Goal: Task Accomplishment & Management: Manage account settings

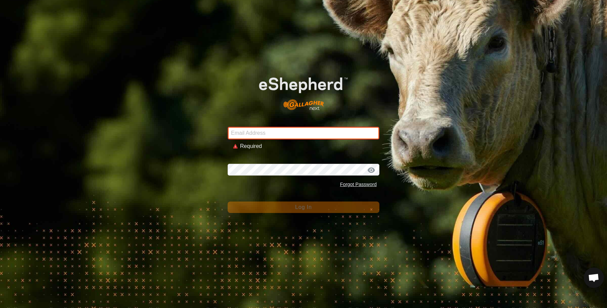
type input "[EMAIL_ADDRESS][DOMAIN_NAME]"
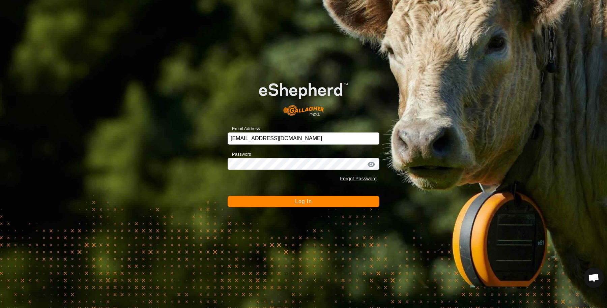
click at [276, 204] on button "Log In" at bounding box center [303, 201] width 152 height 11
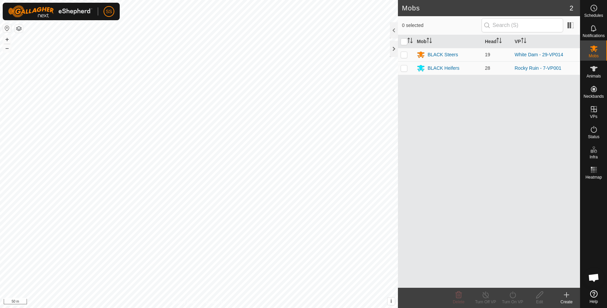
click at [20, 26] on button "button" at bounding box center [19, 29] width 8 height 8
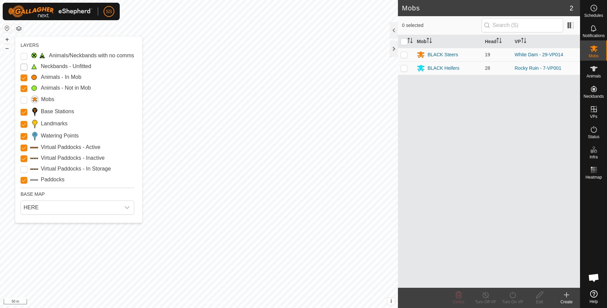
click at [25, 66] on Unfitted "Neckbands - Unfitted" at bounding box center [24, 67] width 7 height 7
click at [25, 67] on Unfitted "Neckbands - Unfitted" at bounding box center [24, 67] width 7 height 7
click at [24, 55] on Issue "Animals/Neckbands with no comms" at bounding box center [24, 56] width 7 height 7
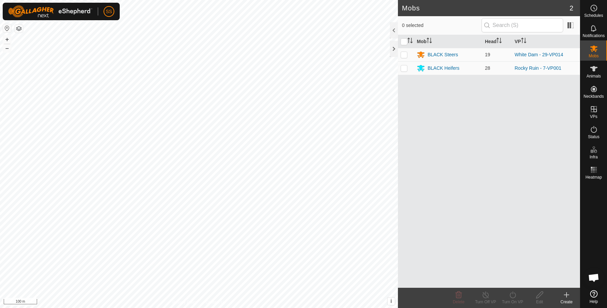
click at [21, 27] on button "button" at bounding box center [19, 29] width 8 height 8
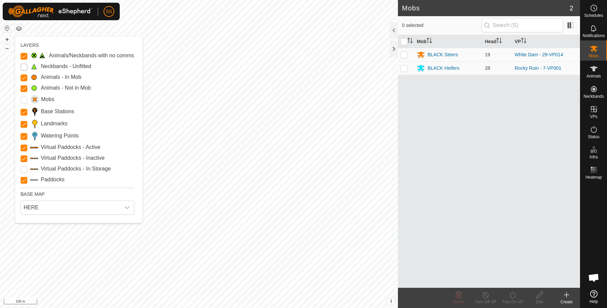
click at [24, 67] on Unfitted "Neckbands - Unfitted" at bounding box center [24, 67] width 7 height 7
click at [23, 67] on Unfitted "Neckbands - Unfitted" at bounding box center [24, 67] width 7 height 7
click at [25, 66] on Unfitted "Neckbands - Unfitted" at bounding box center [24, 67] width 7 height 7
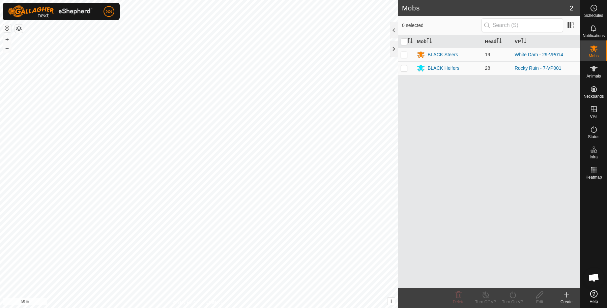
click at [563, 298] on icon at bounding box center [566, 295] width 8 height 8
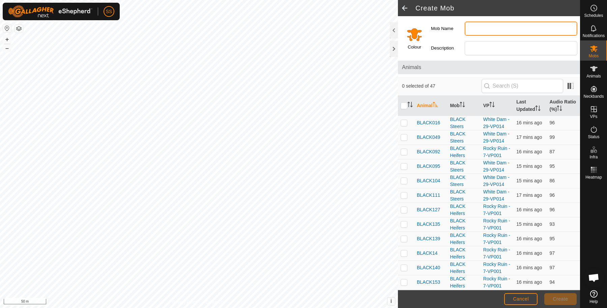
click at [482, 26] on input "Mob Name" at bounding box center [520, 29] width 113 height 14
type input "Blue Tag Cows"
click at [414, 35] on input "Select a color" at bounding box center [414, 34] width 16 height 16
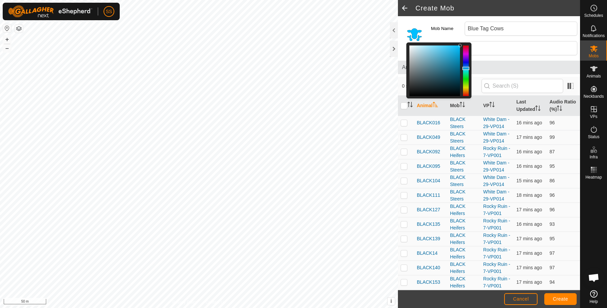
drag, startPoint x: 464, startPoint y: 90, endPoint x: 468, endPoint y: 68, distance: 22.5
click at [468, 68] on div at bounding box center [465, 68] width 7 height 3
click at [468, 68] on div at bounding box center [465, 67] width 7 height 3
click at [499, 49] on input "Description" at bounding box center [520, 48] width 113 height 14
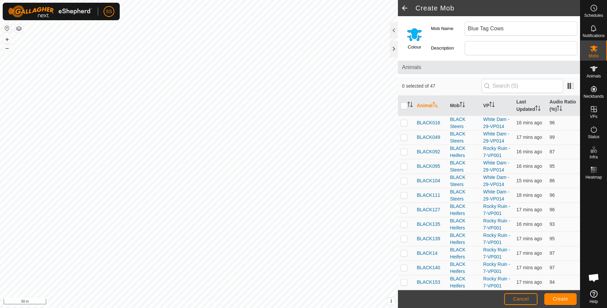
click at [447, 63] on span "Animals" at bounding box center [489, 67] width 174 height 8
click at [563, 299] on span "Create" at bounding box center [560, 298] width 15 height 5
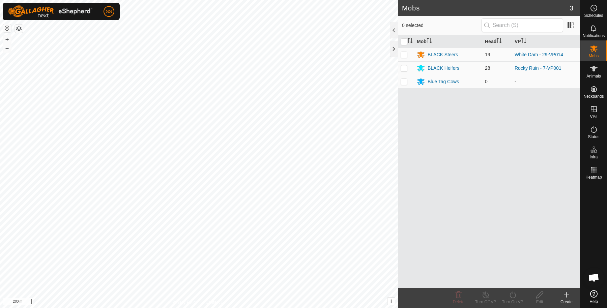
click at [403, 69] on p-checkbox at bounding box center [403, 67] width 7 height 5
checkbox input "true"
click at [540, 296] on icon at bounding box center [539, 295] width 7 height 7
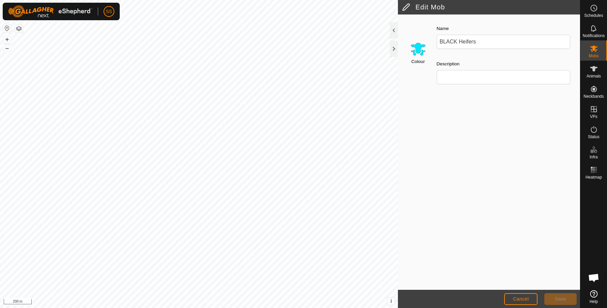
click at [421, 45] on input "Select a color" at bounding box center [418, 49] width 16 height 16
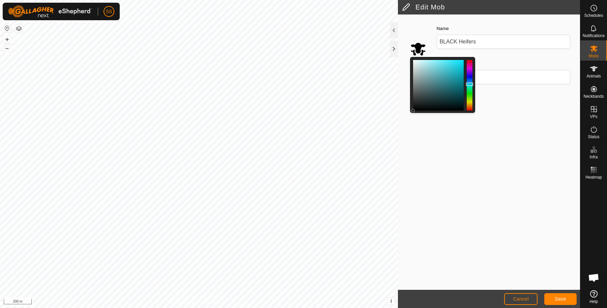
drag, startPoint x: 463, startPoint y: 58, endPoint x: 404, endPoint y: 140, distance: 100.5
click at [404, 140] on div "Colour Name BLACK Heifers Description" at bounding box center [489, 152] width 182 height 276
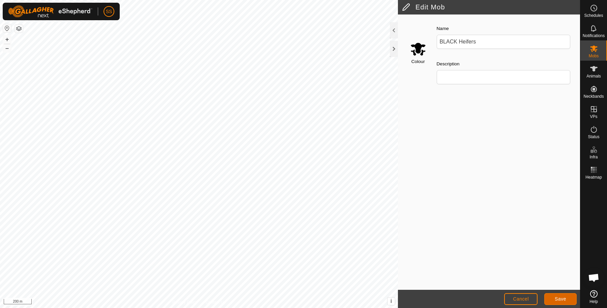
click at [551, 299] on button "Save" at bounding box center [560, 299] width 32 height 12
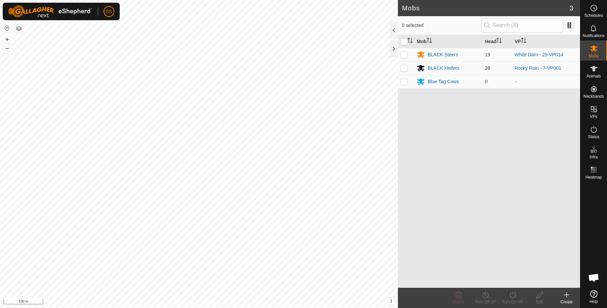
click at [408, 66] on td at bounding box center [406, 67] width 16 height 13
checkbox input "true"
click at [539, 298] on icon at bounding box center [539, 295] width 8 height 8
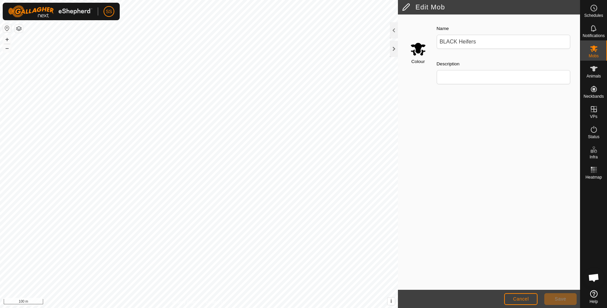
click at [416, 47] on input "Select a color" at bounding box center [418, 49] width 16 height 16
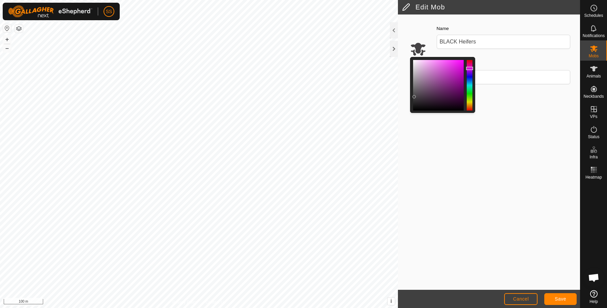
drag, startPoint x: 412, startPoint y: 109, endPoint x: 414, endPoint y: 96, distance: 13.3
click at [414, 96] on div at bounding box center [413, 96] width 3 height 3
click at [563, 299] on span "Save" at bounding box center [559, 298] width 11 height 5
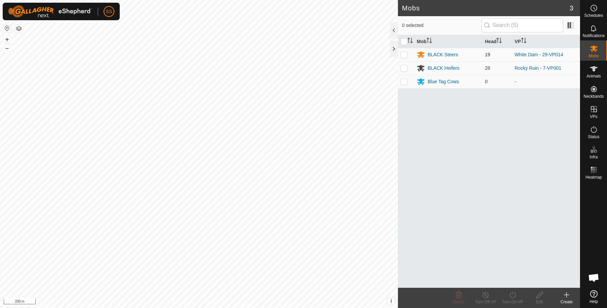
click at [405, 55] on p-checkbox at bounding box center [403, 54] width 7 height 5
checkbox input "true"
click at [543, 296] on edit-svg-icon at bounding box center [539, 295] width 27 height 8
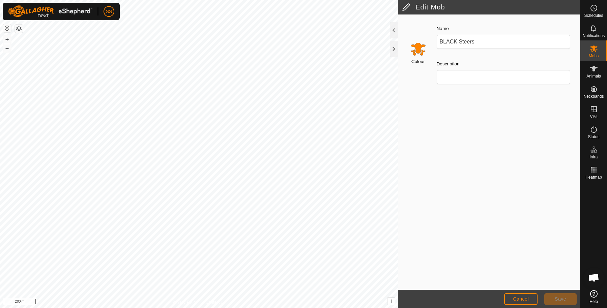
click at [417, 57] on div "Colour" at bounding box center [416, 54] width 29 height 71
click at [417, 49] on input "Select a color" at bounding box center [418, 49] width 16 height 16
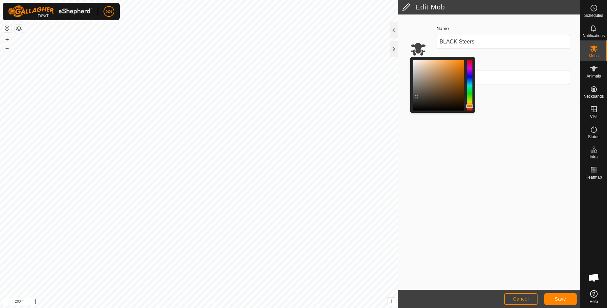
drag, startPoint x: 414, startPoint y: 106, endPoint x: 417, endPoint y: 97, distance: 9.0
click at [417, 97] on div at bounding box center [438, 85] width 51 height 51
click at [549, 296] on button "Save" at bounding box center [560, 299] width 32 height 12
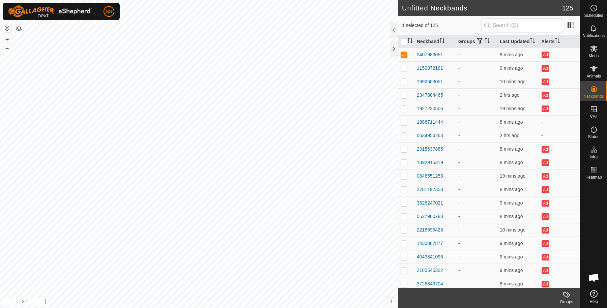
click at [561, 293] on labels-svg-icon at bounding box center [566, 295] width 27 height 8
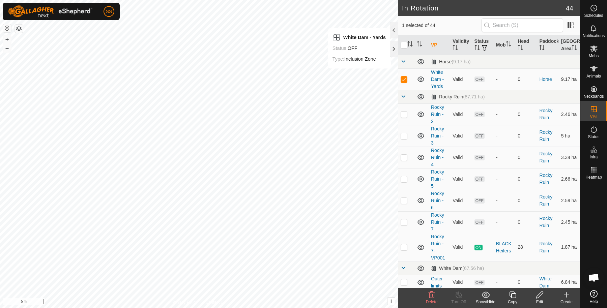
click at [404, 82] on p-checkbox at bounding box center [403, 79] width 7 height 5
checkbox input "false"
click at [599, 67] on div "Animals" at bounding box center [593, 71] width 27 height 20
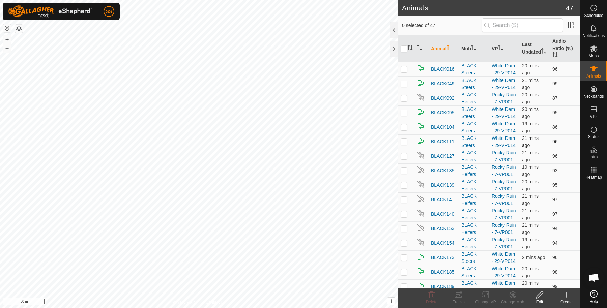
click at [411, 149] on td at bounding box center [406, 141] width 16 height 14
click at [406, 144] on p-checkbox at bounding box center [403, 141] width 7 height 5
checkbox input "false"
click at [467, 55] on th "Mob" at bounding box center [473, 48] width 30 height 27
click at [469, 51] on th "Mob" at bounding box center [473, 48] width 30 height 27
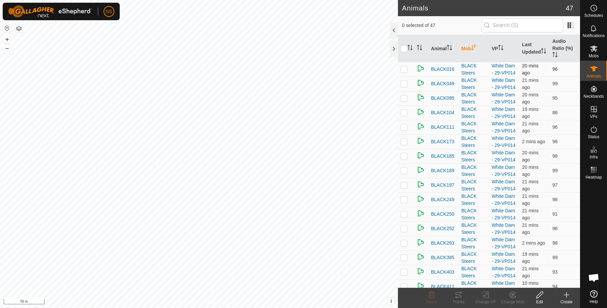
click at [403, 72] on p-checkbox at bounding box center [403, 68] width 7 height 5
checkbox input "true"
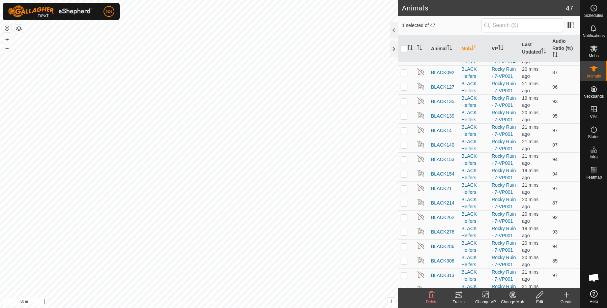
scroll to position [272, 0]
click at [404, 60] on p-checkbox at bounding box center [403, 57] width 7 height 5
checkbox input "true"
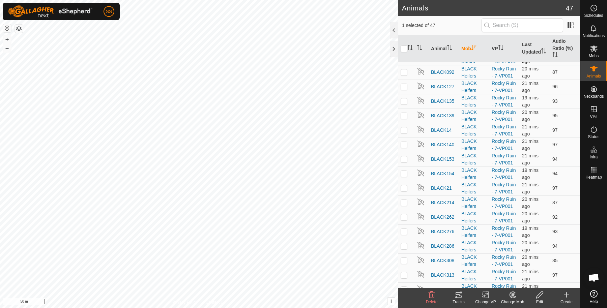
checkbox input "true"
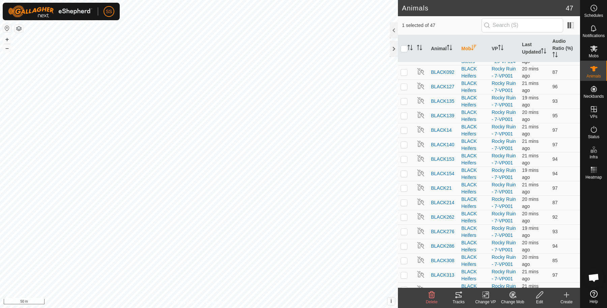
checkbox input "true"
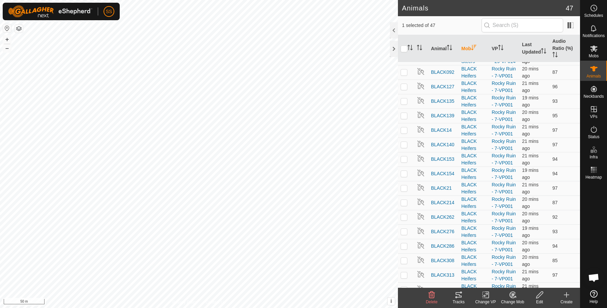
checkbox input "true"
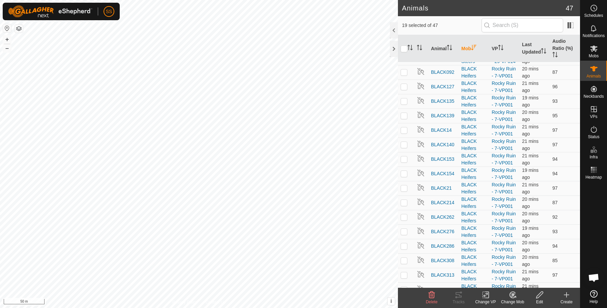
click at [540, 299] on div "Edit" at bounding box center [539, 302] width 27 height 6
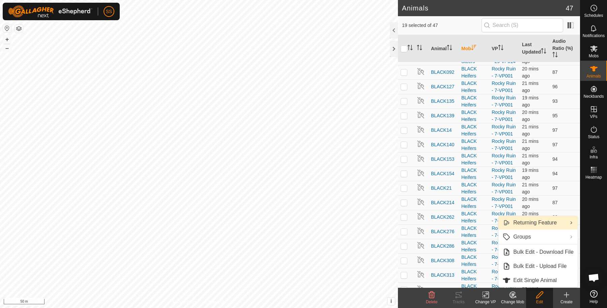
click at [534, 222] on link "Returning Feature" at bounding box center [537, 222] width 79 height 13
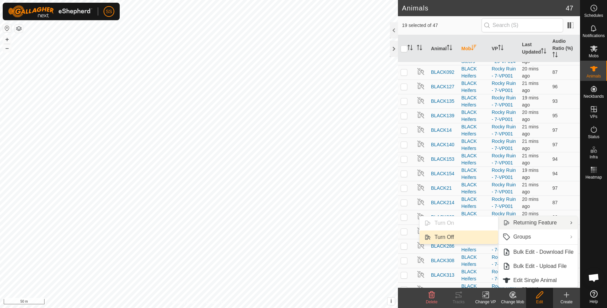
click at [472, 238] on link "Turn Off" at bounding box center [458, 237] width 79 height 13
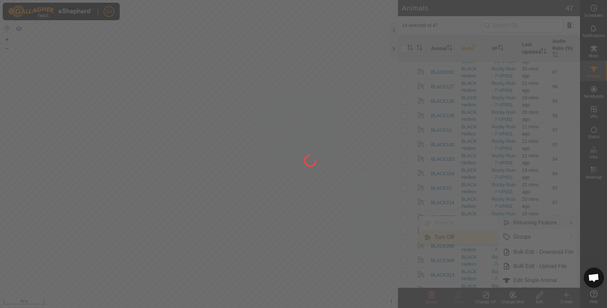
checkbox input "false"
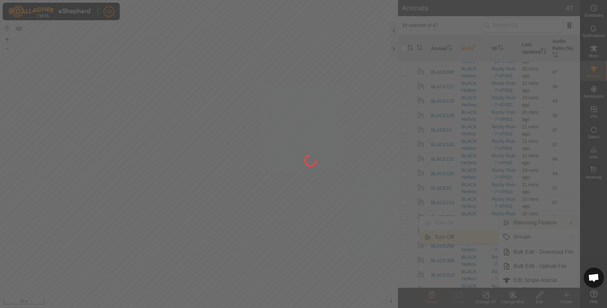
checkbox input "false"
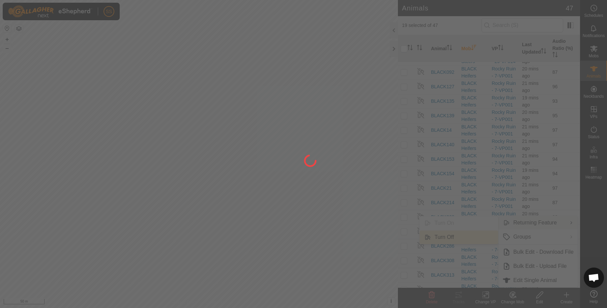
checkbox input "false"
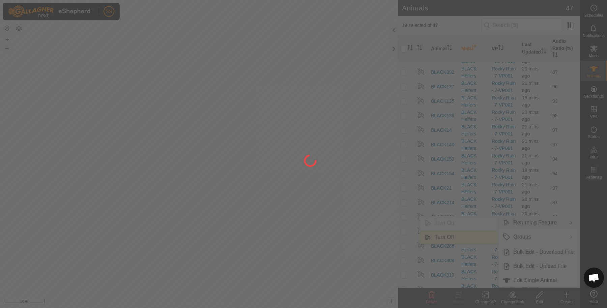
checkbox input "false"
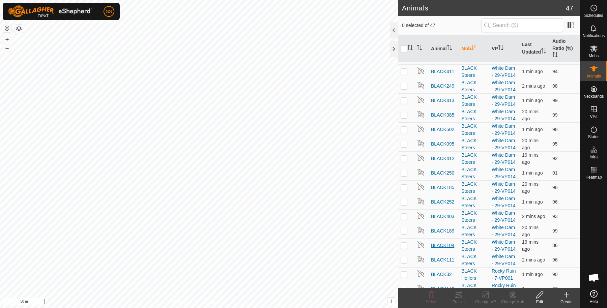
scroll to position [0, 0]
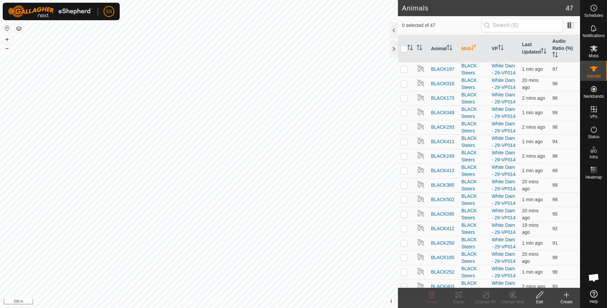
click at [154, 0] on html "SS Schedules Notifications Mobs Animals Neckbands VPs Status Infra Heatmap Help…" at bounding box center [303, 154] width 607 height 308
click at [594, 172] on icon at bounding box center [593, 170] width 8 height 8
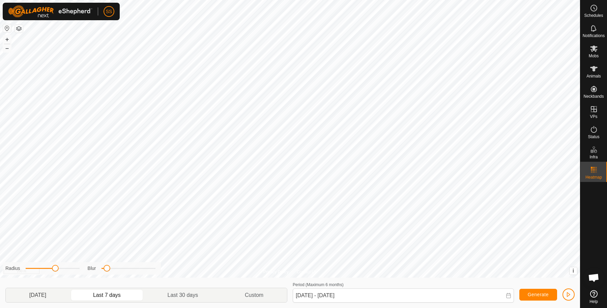
click at [41, 294] on p-togglebutton "Yesterday" at bounding box center [38, 295] width 64 height 14
drag, startPoint x: 105, startPoint y: 268, endPoint x: 186, endPoint y: 299, distance: 86.9
click at [186, 299] on div "Radius Blur Yesterday Last 7 days Last 30 days Custom Period (Maximum 6 months)…" at bounding box center [290, 293] width 580 height 30
click at [187, 297] on p-togglebutton "Last 30 days" at bounding box center [182, 295] width 77 height 14
type input "02 Aug, 2025 - 31 Aug, 2025"
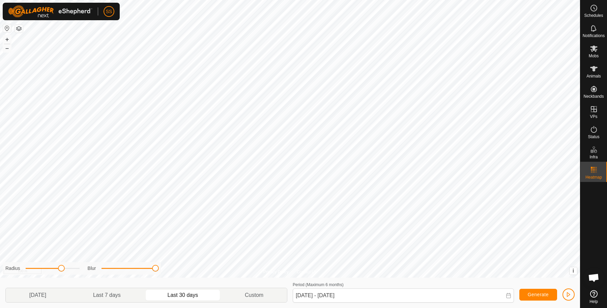
drag, startPoint x: 55, startPoint y: 270, endPoint x: 62, endPoint y: 270, distance: 6.4
click at [62, 270] on span at bounding box center [61, 268] width 7 height 7
click at [598, 65] on es-animals-svg-icon at bounding box center [593, 68] width 12 height 11
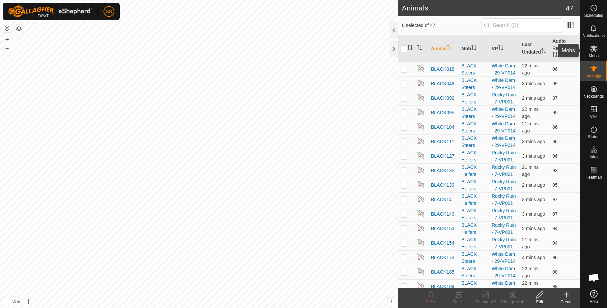
click at [590, 56] on span "Mobs" at bounding box center [593, 56] width 10 height 4
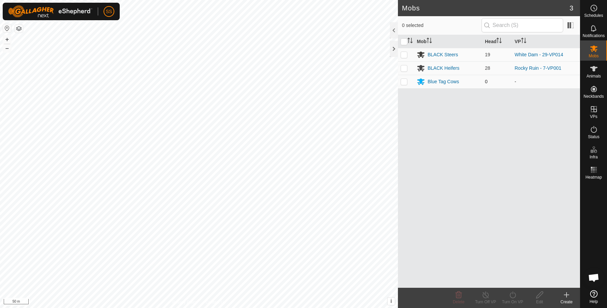
click at [497, 83] on td "0" at bounding box center [497, 81] width 30 height 13
click at [599, 63] on es-animals-svg-icon at bounding box center [593, 68] width 12 height 11
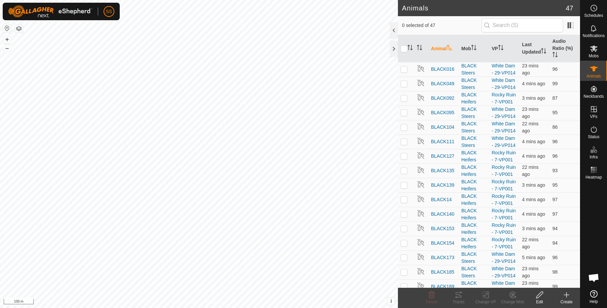
click at [563, 298] on icon at bounding box center [566, 295] width 8 height 8
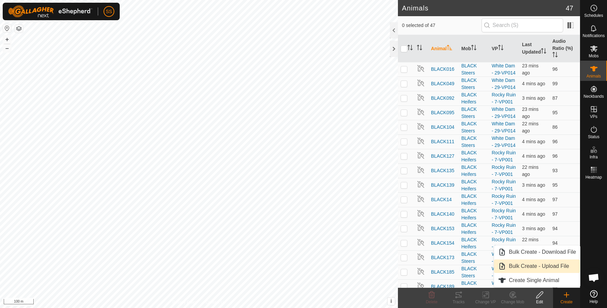
click at [563, 266] on link "Bulk Create - Upload File" at bounding box center [537, 266] width 86 height 13
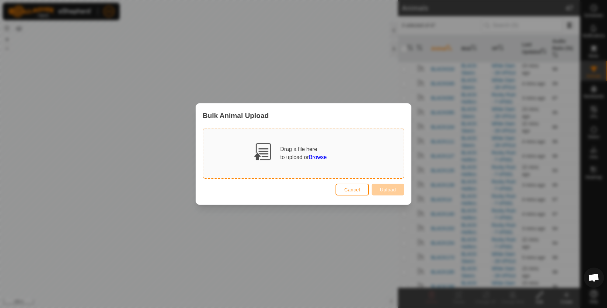
click at [346, 199] on div "Drag a file here to upload or Browse Cancel Upload" at bounding box center [303, 166] width 215 height 77
click at [345, 187] on span "Cancel" at bounding box center [352, 189] width 16 height 5
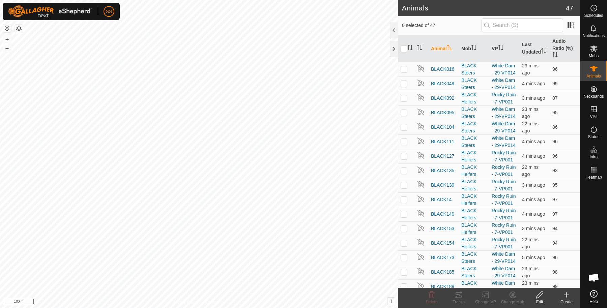
click at [564, 303] on div "Create" at bounding box center [566, 302] width 27 height 6
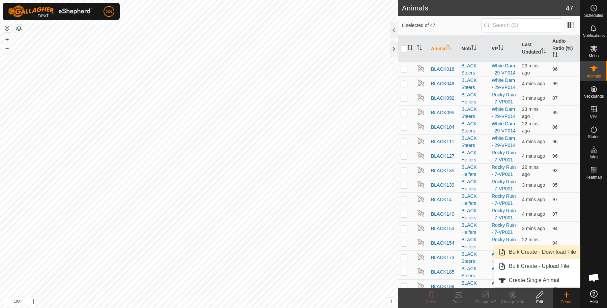
click at [558, 250] on link "Bulk Create - Download File" at bounding box center [537, 251] width 86 height 13
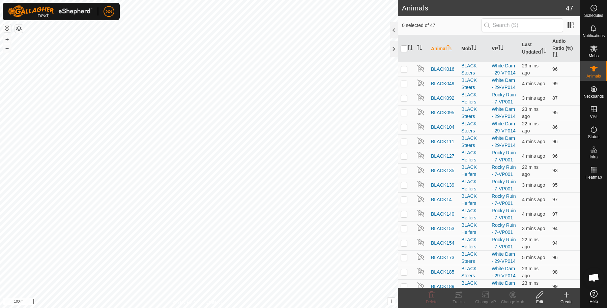
click at [403, 50] on input "checkbox" at bounding box center [403, 48] width 7 height 7
checkbox input "true"
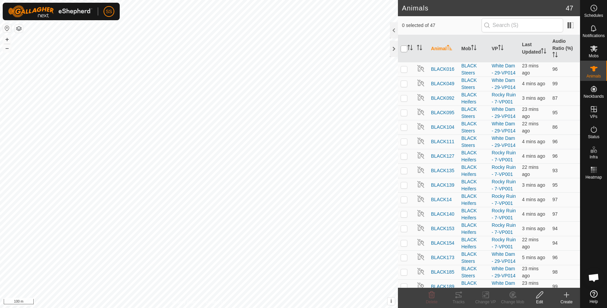
checkbox input "true"
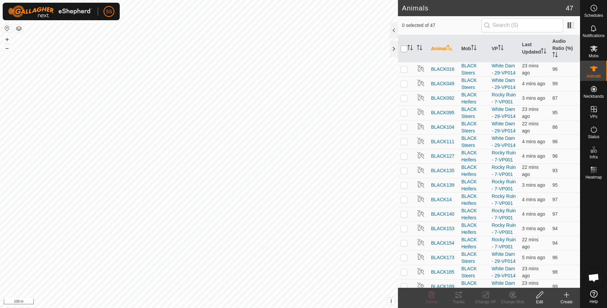
checkbox input "true"
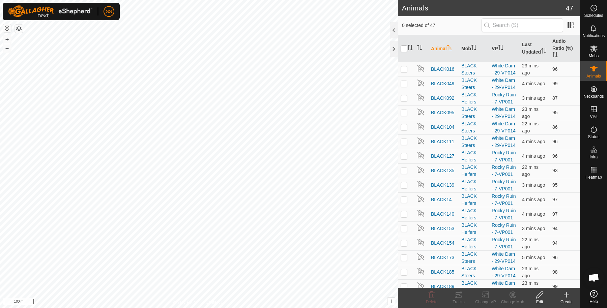
checkbox input "true"
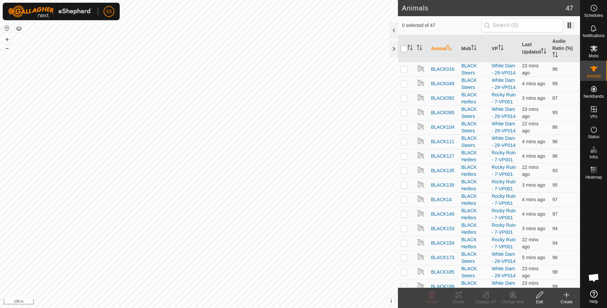
checkbox input "true"
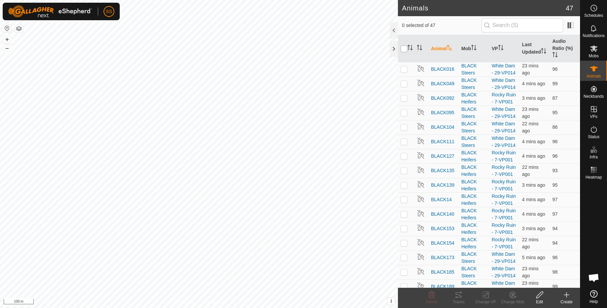
checkbox input "true"
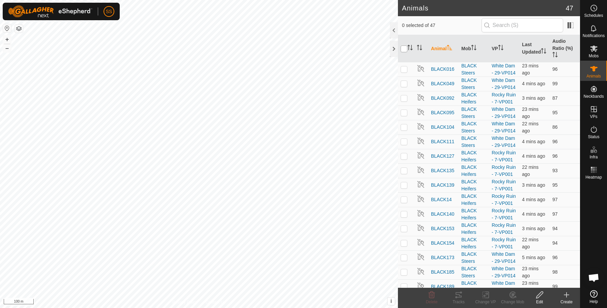
checkbox input "true"
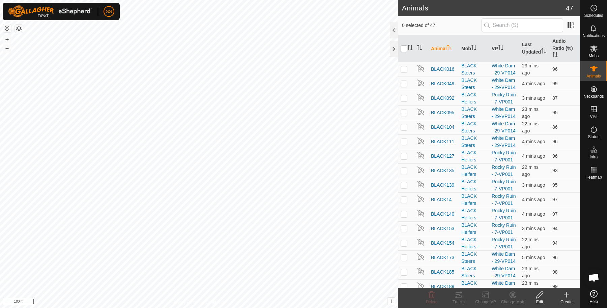
checkbox input "true"
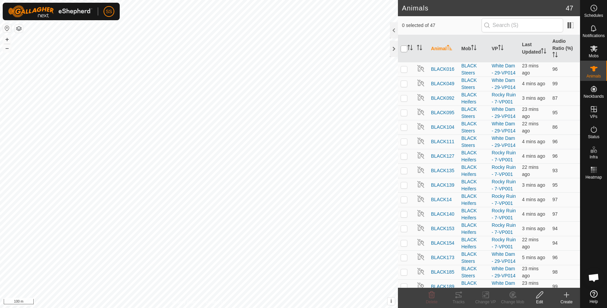
checkbox input "true"
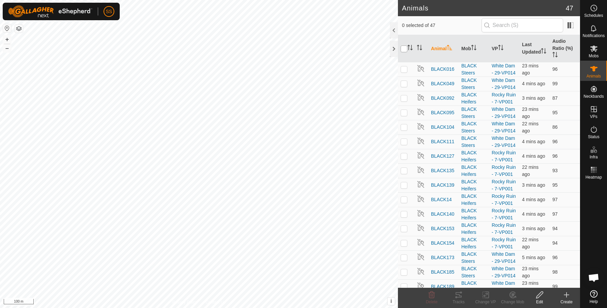
checkbox input "true"
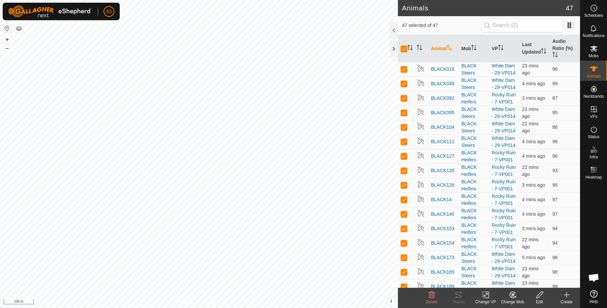
click at [572, 294] on create-svg-icon at bounding box center [566, 295] width 27 height 8
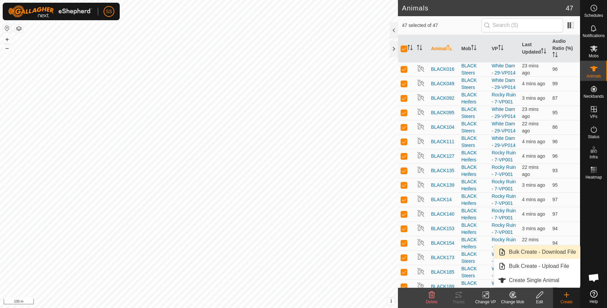
click at [559, 250] on link "Bulk Create - Download File" at bounding box center [537, 251] width 86 height 13
